Goal: Transaction & Acquisition: Purchase product/service

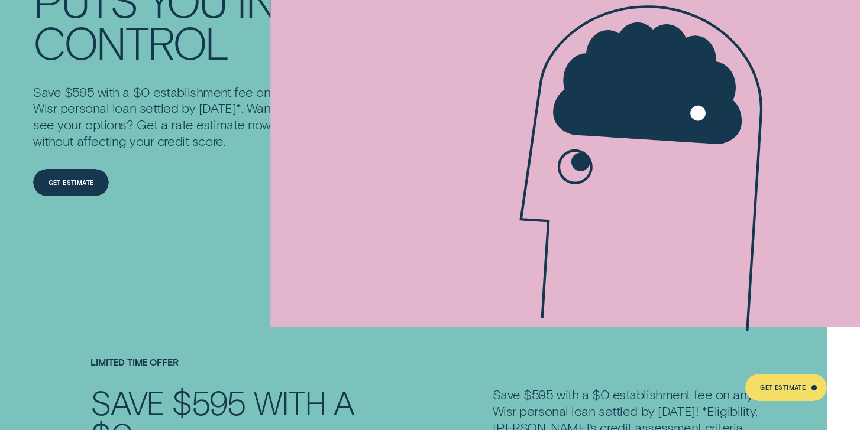
scroll to position [116, 0]
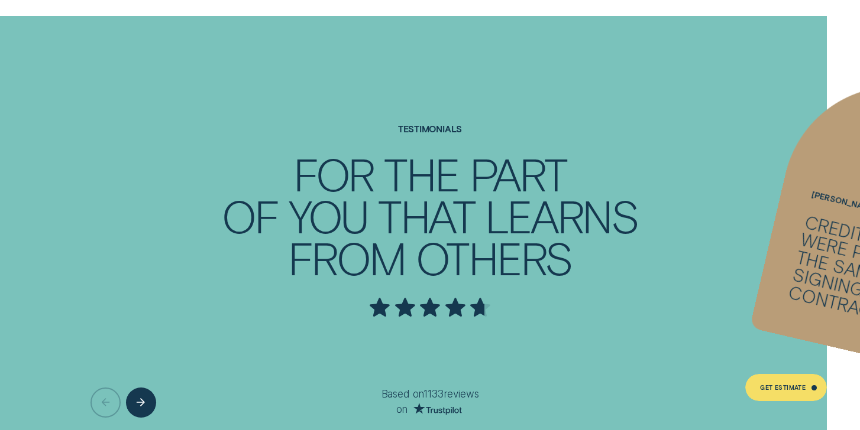
scroll to position [3219, 0]
